Goal: Information Seeking & Learning: Learn about a topic

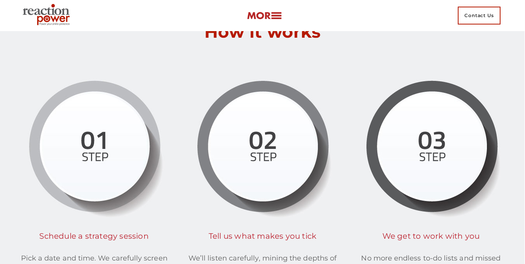
scroll to position [1671, 0]
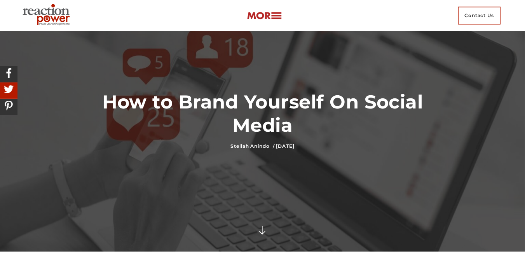
scroll to position [39, 0]
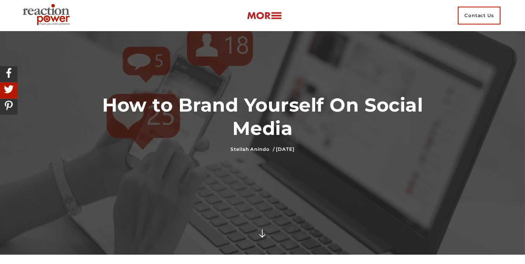
click at [276, 17] on img at bounding box center [264, 15] width 35 height 9
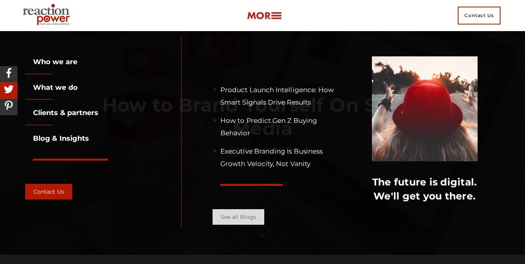
click at [240, 218] on link "See all Blogs" at bounding box center [239, 217] width 52 height 16
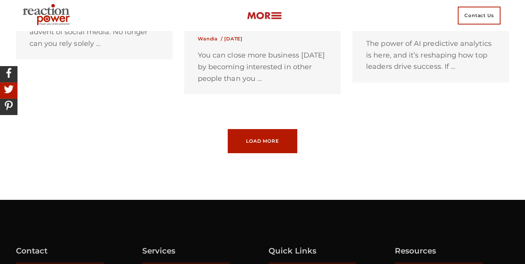
scroll to position [894, 0]
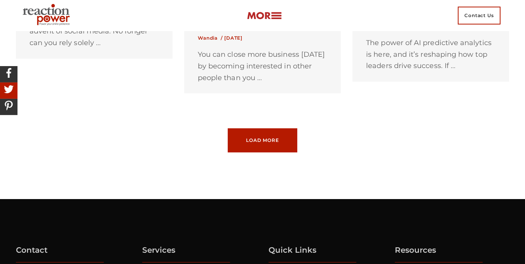
click at [275, 139] on link "Load More Loading... No More Posts" at bounding box center [263, 140] width 70 height 24
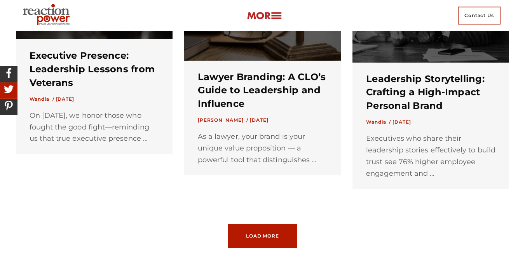
scroll to position [1632, 0]
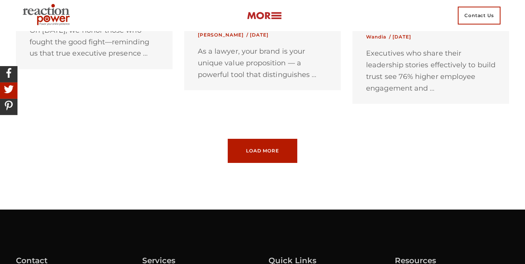
click at [282, 150] on link "Load More Loading... No More Posts" at bounding box center [263, 151] width 70 height 24
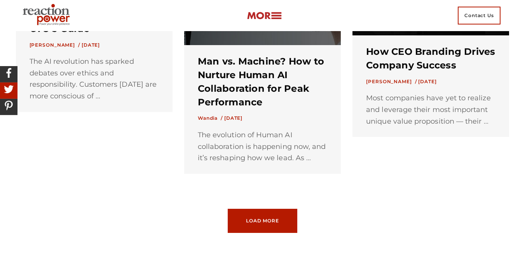
scroll to position [2370, 0]
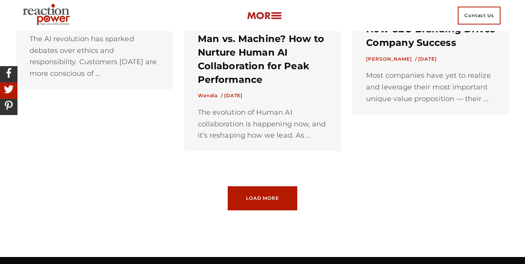
click at [273, 193] on link "Load More Loading... No More Posts" at bounding box center [263, 198] width 70 height 24
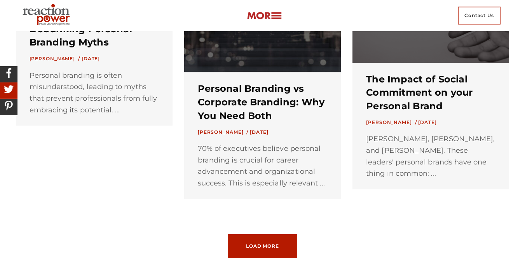
scroll to position [3069, 0]
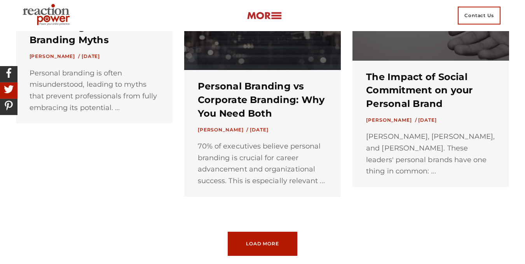
click at [261, 238] on link "Load More Loading... No More Posts" at bounding box center [263, 244] width 70 height 24
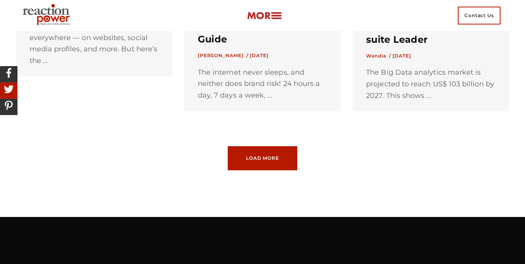
scroll to position [3963, 0]
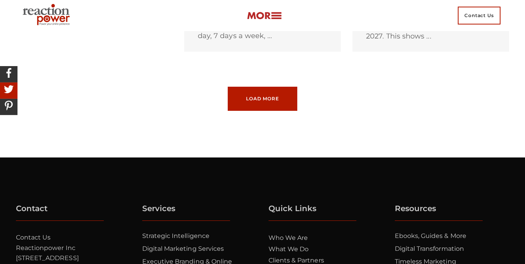
click at [283, 99] on link "Load More Loading... No More Posts" at bounding box center [263, 99] width 70 height 24
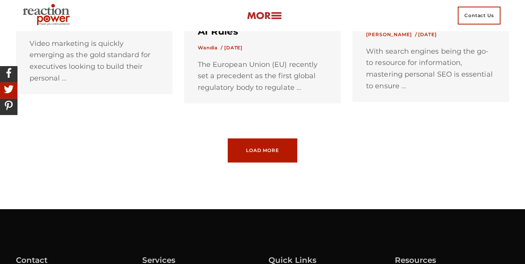
scroll to position [4662, 0]
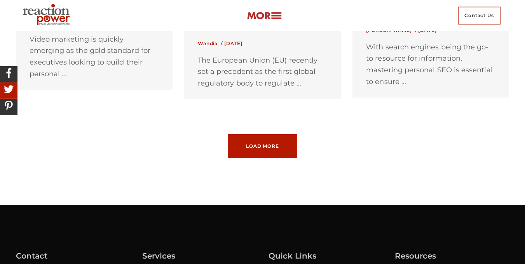
click at [254, 137] on link "Load More Loading... No More Posts" at bounding box center [263, 146] width 70 height 24
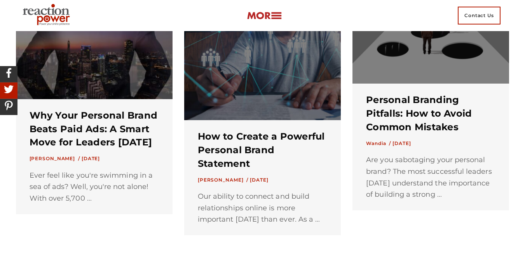
scroll to position [5323, 0]
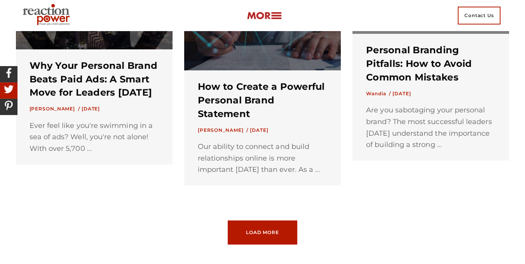
click at [254, 227] on link "Load More Loading... No More Posts" at bounding box center [263, 232] width 70 height 24
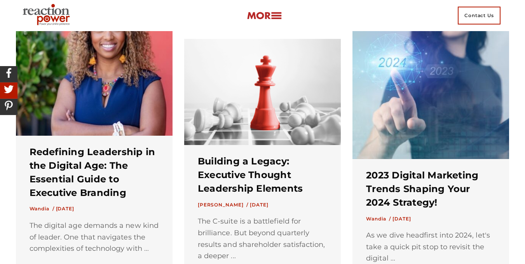
scroll to position [6061, 0]
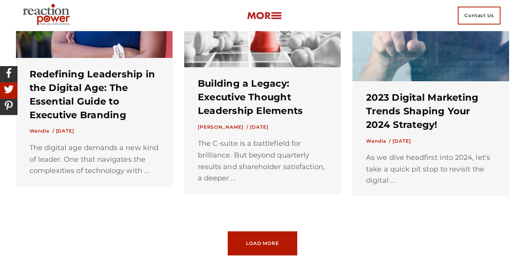
click at [259, 234] on link "Load More Loading... No More Posts" at bounding box center [263, 243] width 70 height 24
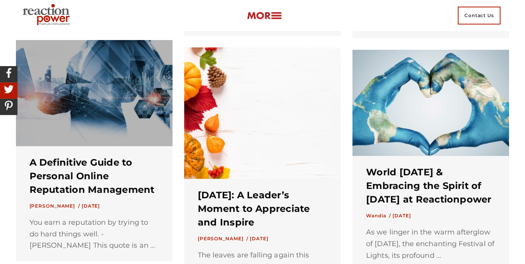
scroll to position [6294, 0]
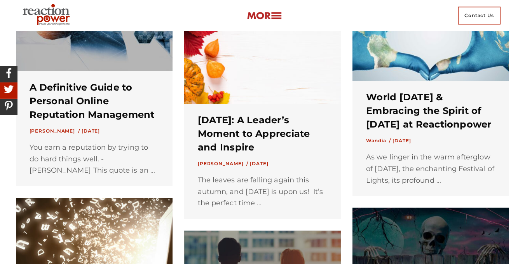
click at [249, 127] on h3 "Thanksgiving: A Leader’s Moment to Appreciate and Inspire" at bounding box center [262, 133] width 129 height 40
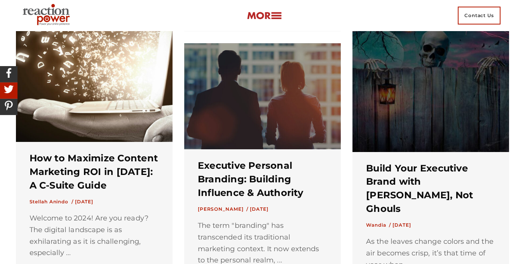
scroll to position [6333, 0]
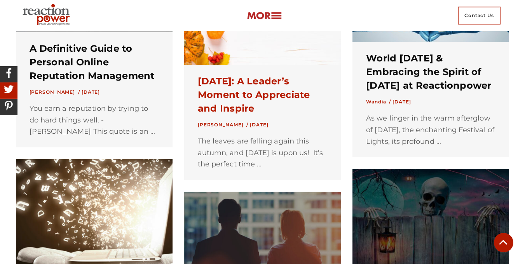
click at [227, 99] on link "Thanksgiving: A Leader’s Moment to Appreciate and Inspire" at bounding box center [254, 94] width 112 height 38
